Goal: Task Accomplishment & Management: Manage account settings

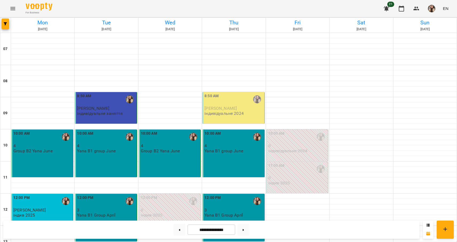
scroll to position [256, 0]
click at [245, 228] on button at bounding box center [243, 229] width 12 height 12
type input "**********"
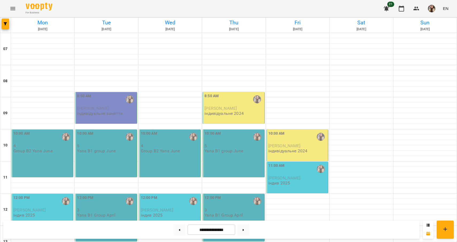
scroll to position [32, 0]
click at [48, 130] on div "10:00 AM" at bounding box center [42, 136] width 59 height 12
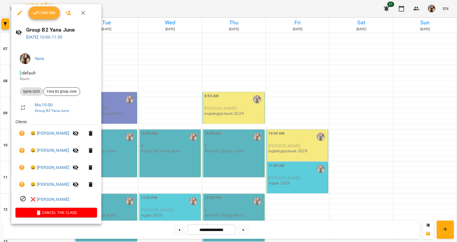
click at [97, 150] on button "button" at bounding box center [90, 150] width 13 height 13
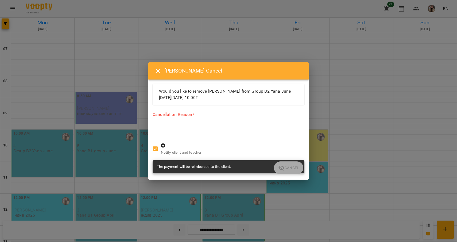
click at [168, 124] on div "*" at bounding box center [229, 128] width 152 height 8
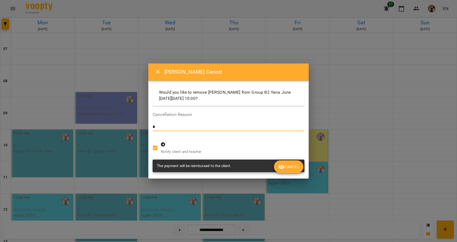
type textarea "*"
click at [287, 166] on span "Cancel" at bounding box center [288, 166] width 21 height 6
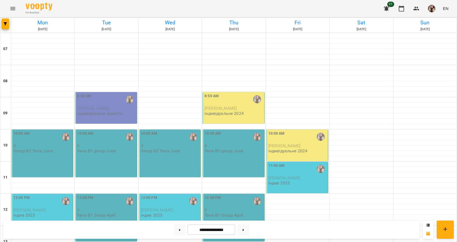
click at [50, 129] on div "10:00 AM 3 Group B2 Yana June" at bounding box center [42, 153] width 62 height 48
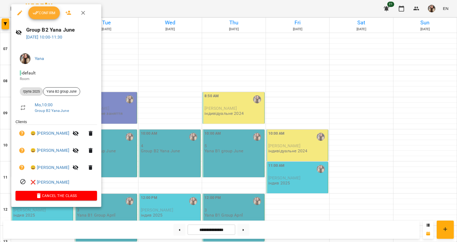
click at [47, 16] on span "Confirm" at bounding box center [44, 13] width 23 height 6
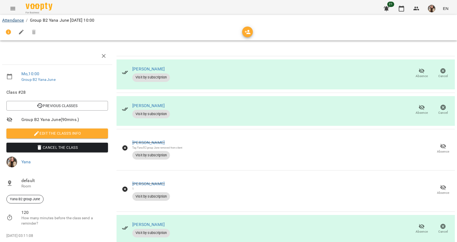
click at [19, 22] on link "Attendance" at bounding box center [13, 20] width 22 height 5
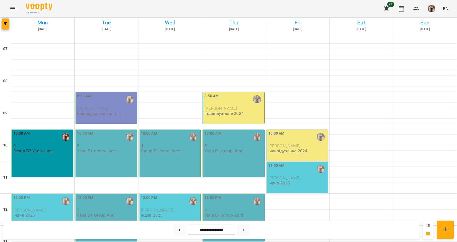
scroll to position [108, 0]
click at [55, 194] on div "12:00 PM [PERSON_NAME] індив 2025" at bounding box center [42, 205] width 59 height 23
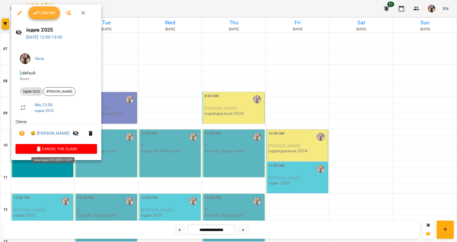
click at [55, 149] on span "Cancel the class" at bounding box center [56, 148] width 73 height 6
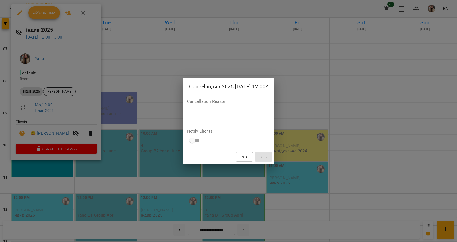
click at [188, 114] on textarea at bounding box center [228, 113] width 83 height 5
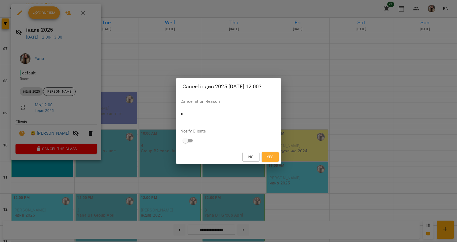
type textarea "*"
click at [268, 154] on span "Yes" at bounding box center [270, 156] width 7 height 6
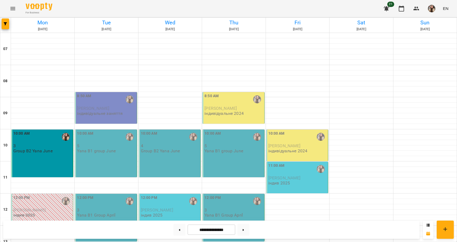
scroll to position [71, 0]
